Goal: Task Accomplishment & Management: Complete application form

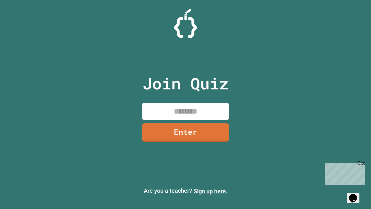
click at [211, 191] on link "Sign up here." at bounding box center [211, 191] width 34 height 7
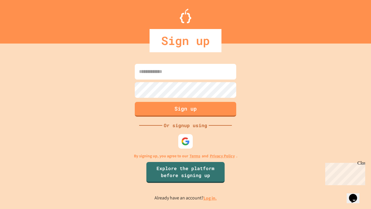
click at [211, 198] on link "Log in." at bounding box center [210, 198] width 13 height 6
